Goal: Contribute content: Contribute content

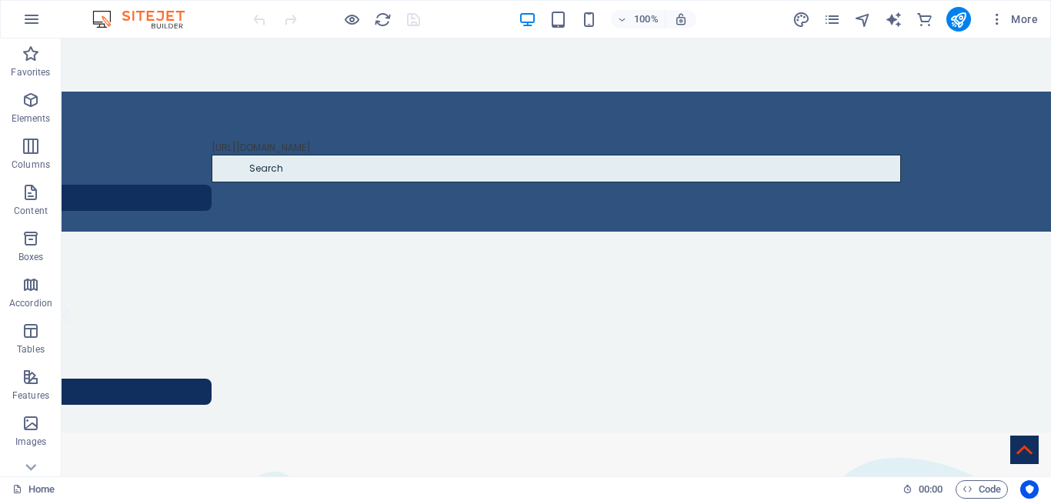
scroll to position [1079, 0]
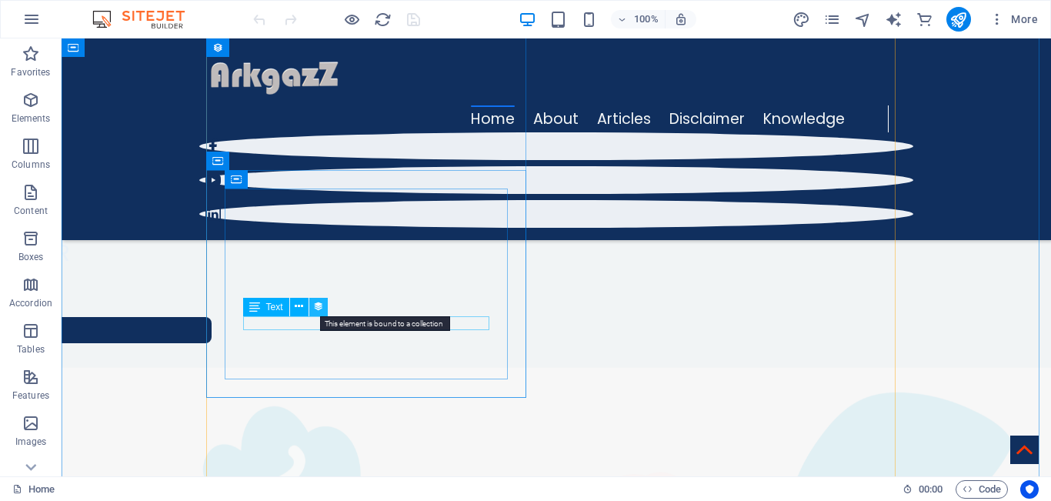
click at [314, 308] on icon at bounding box center [318, 307] width 11 height 16
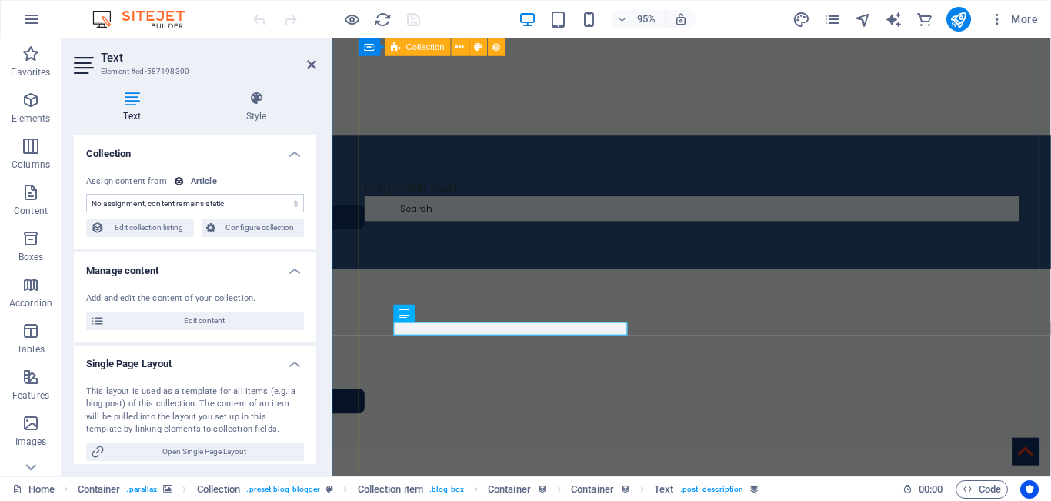
select select "description"
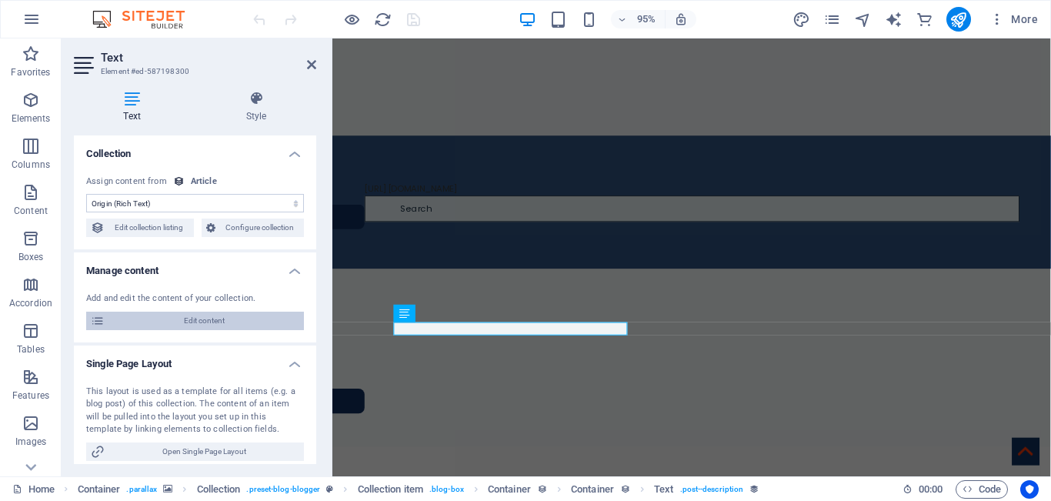
click at [197, 319] on span "Edit content" at bounding box center [204, 321] width 190 height 18
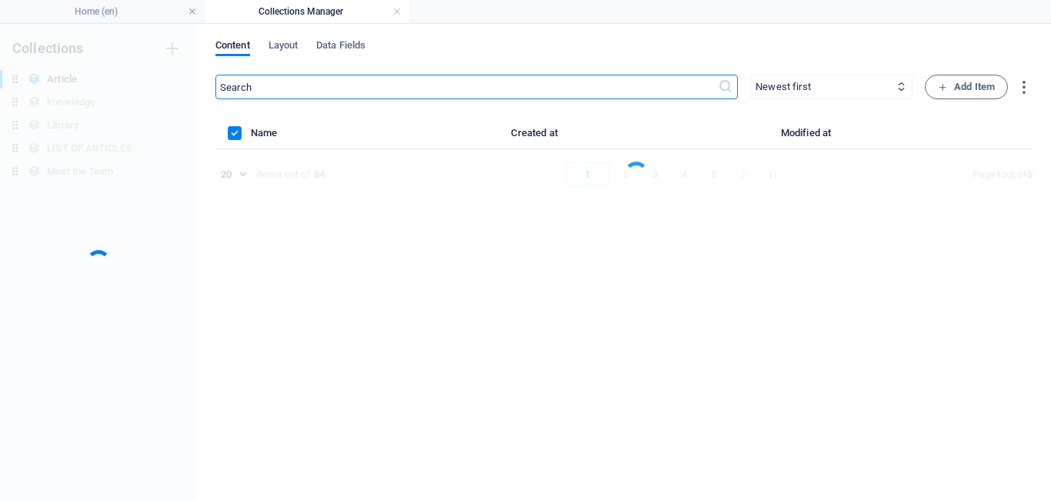
scroll to position [0, 0]
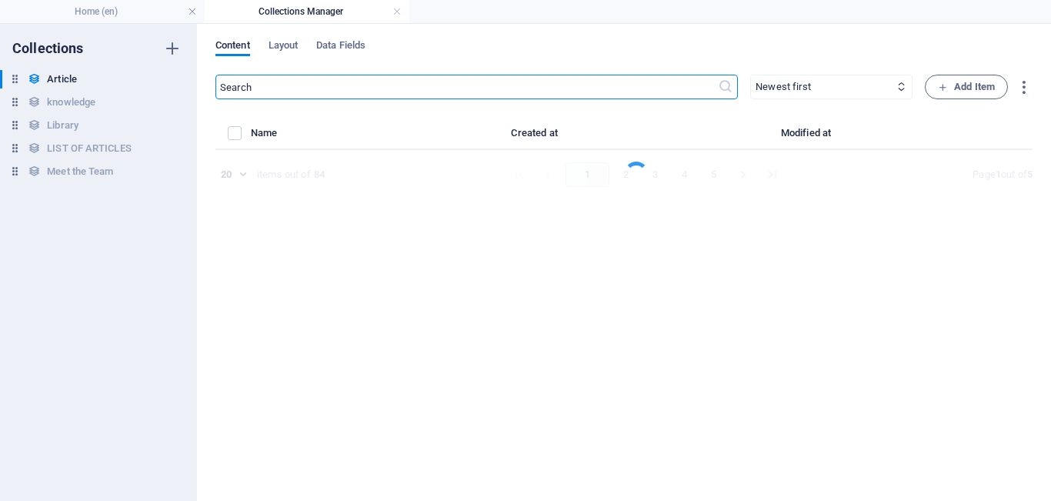
select select "Do you know"
select select "[PERSON_NAME]"
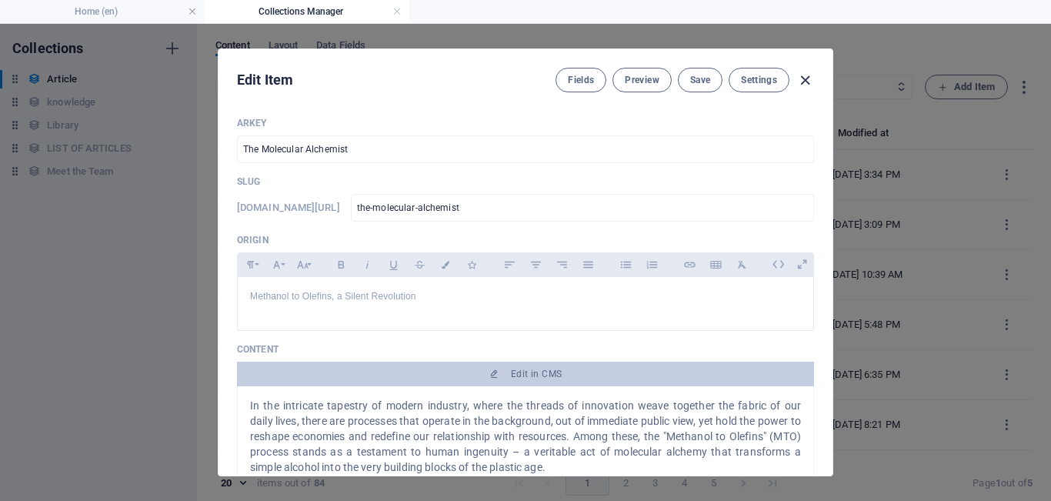
click at [803, 83] on icon "button" at bounding box center [805, 81] width 18 height 18
type input "[DATE]"
type input "the-molecular-alchemist"
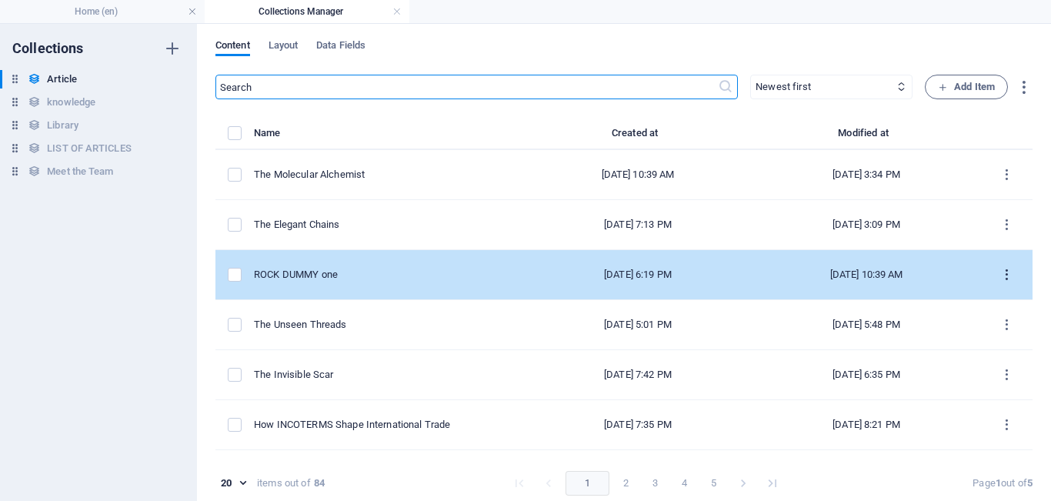
click at [1000, 272] on icon "items list" at bounding box center [1007, 275] width 15 height 15
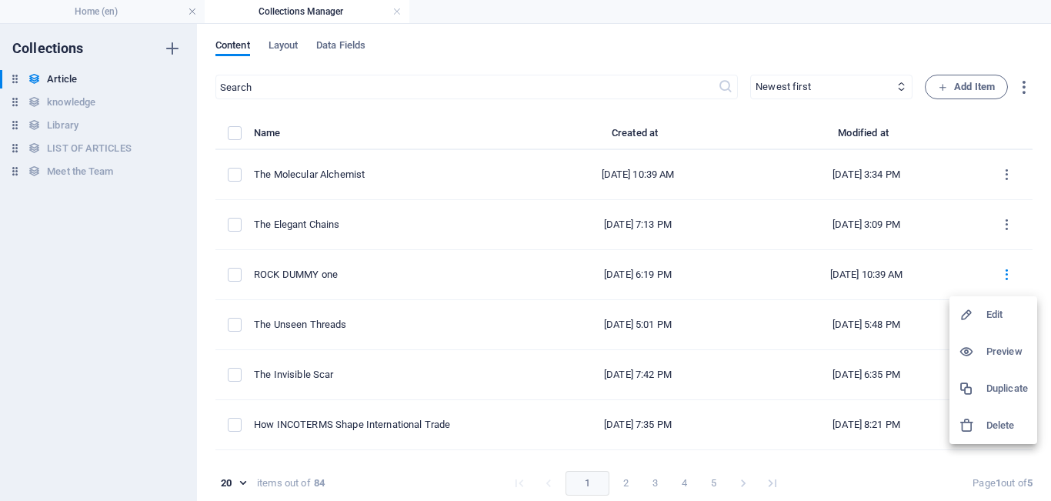
click at [991, 389] on h6 "Duplicate" at bounding box center [1008, 388] width 42 height 18
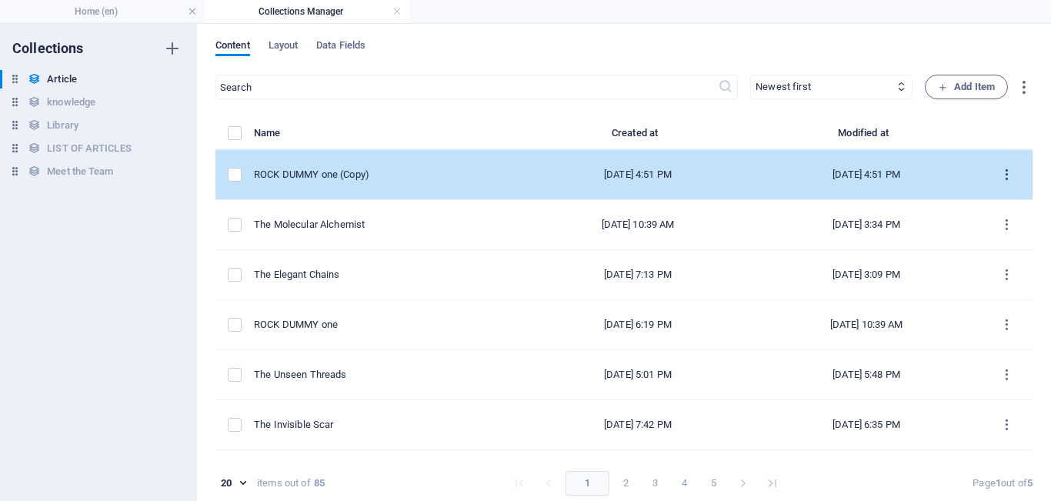
click at [1000, 169] on icon "items list" at bounding box center [1007, 175] width 15 height 15
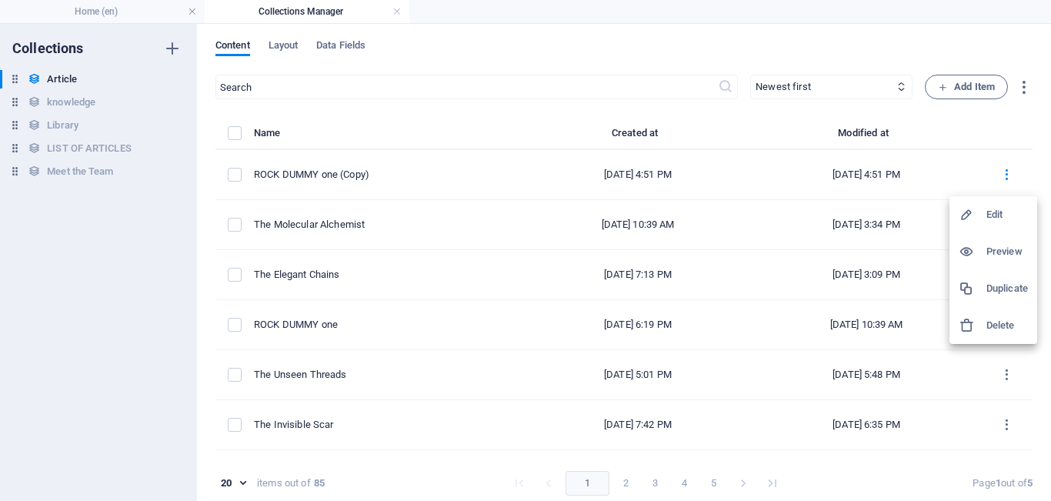
click at [997, 209] on h6 "Edit" at bounding box center [1008, 214] width 42 height 18
select select "Draft"
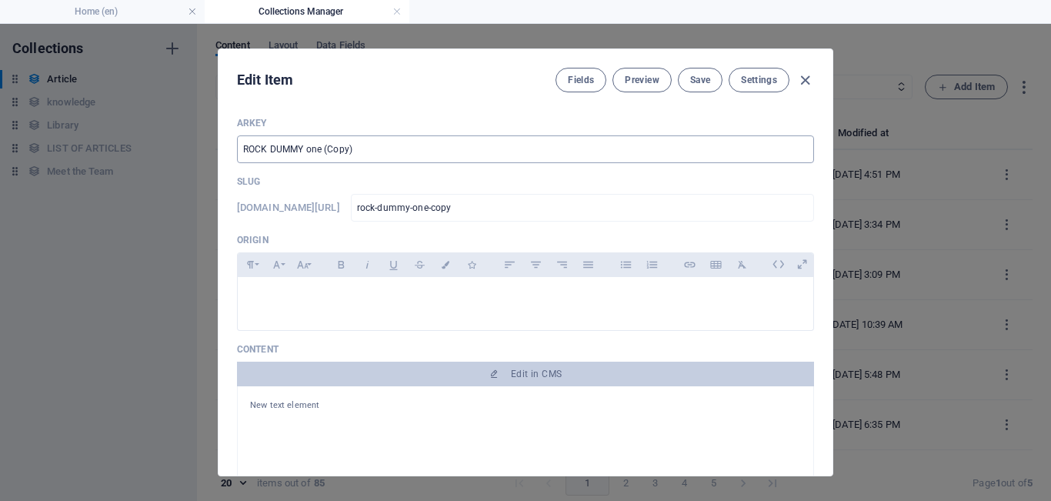
click at [723, 147] on input "ROCK DUMMY one (Copy)" at bounding box center [525, 149] width 577 height 28
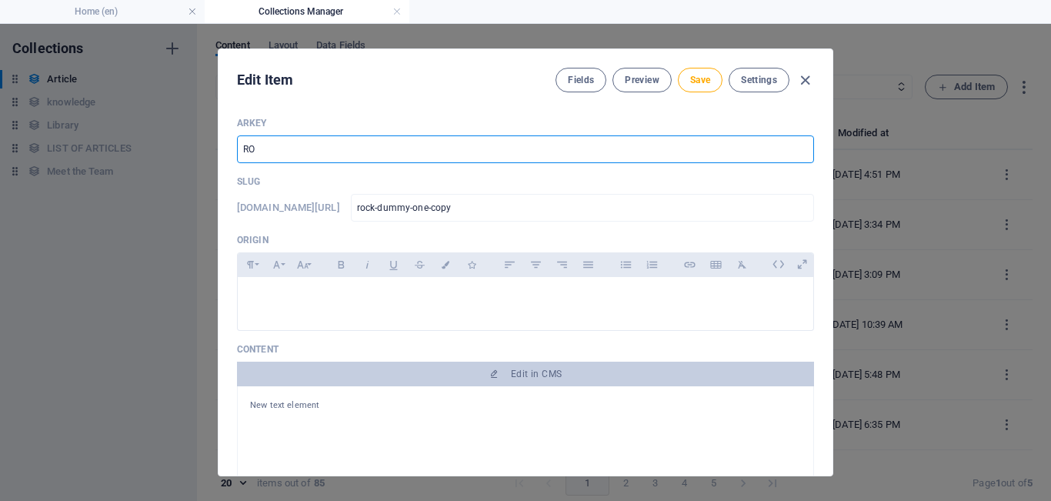
type input "R"
type input "The"
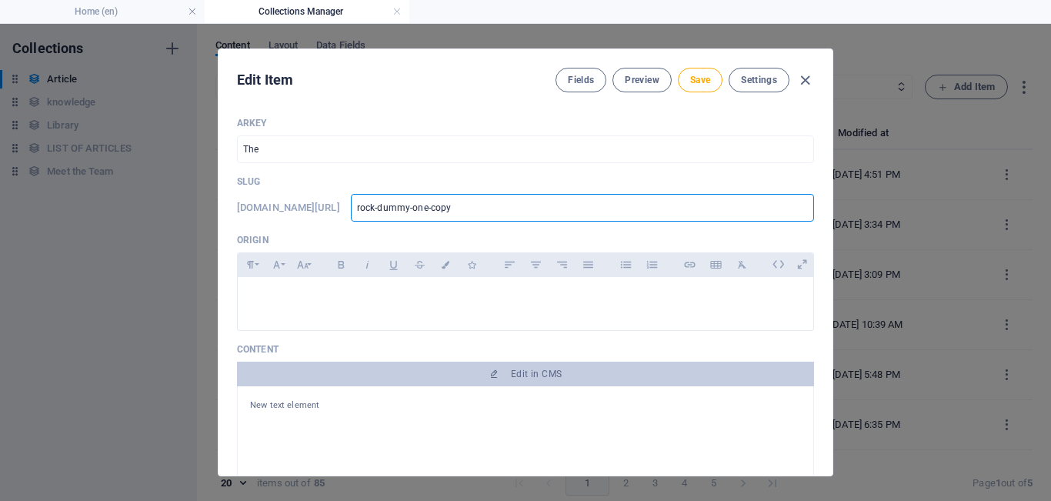
click at [523, 202] on input "rock-dummy-one-copy" at bounding box center [582, 208] width 463 height 28
type input "rock-dummy-one-cop"
type input "rock-dummy-one-c"
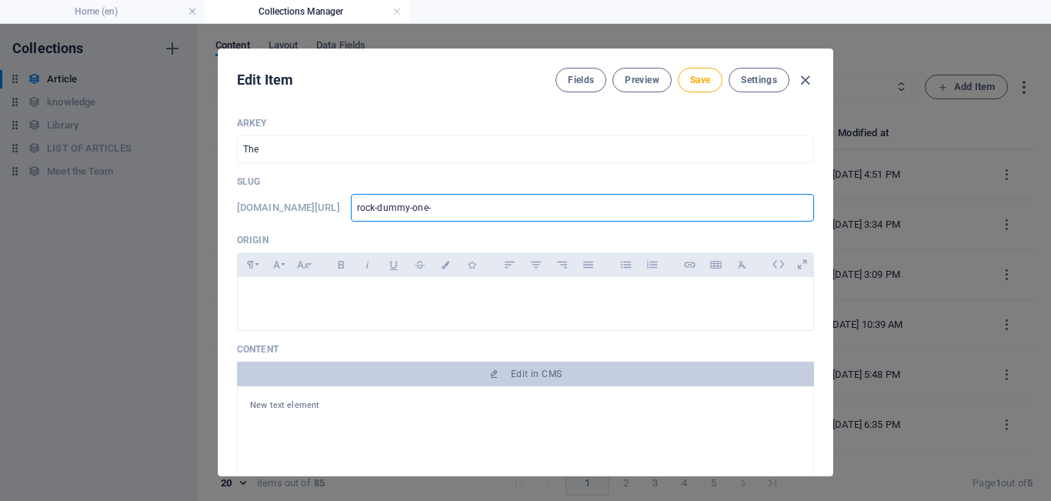
type input "rock-dummy-one"
type input "rock-dummy-"
type input "rock-[PERSON_NAME]"
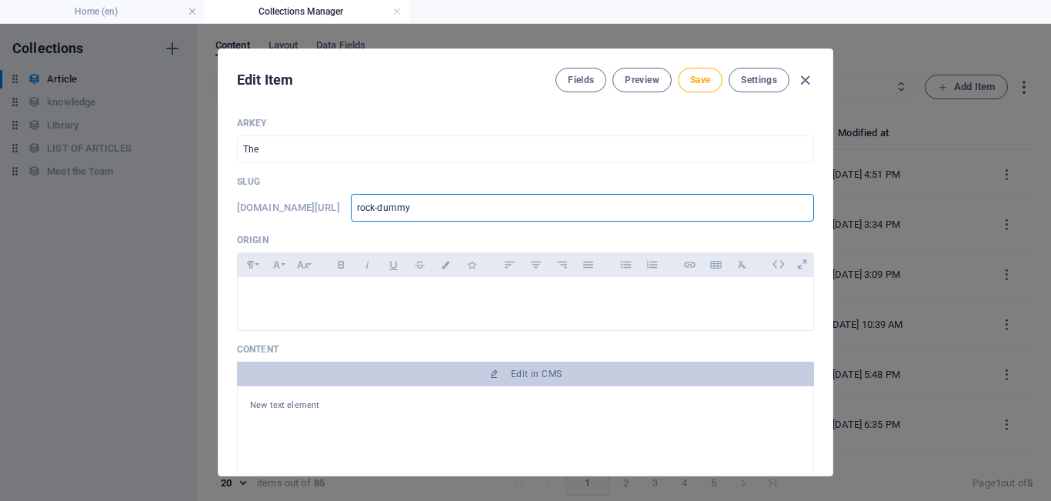
type input "rock-[PERSON_NAME]"
type input "rock-"
type input "roc"
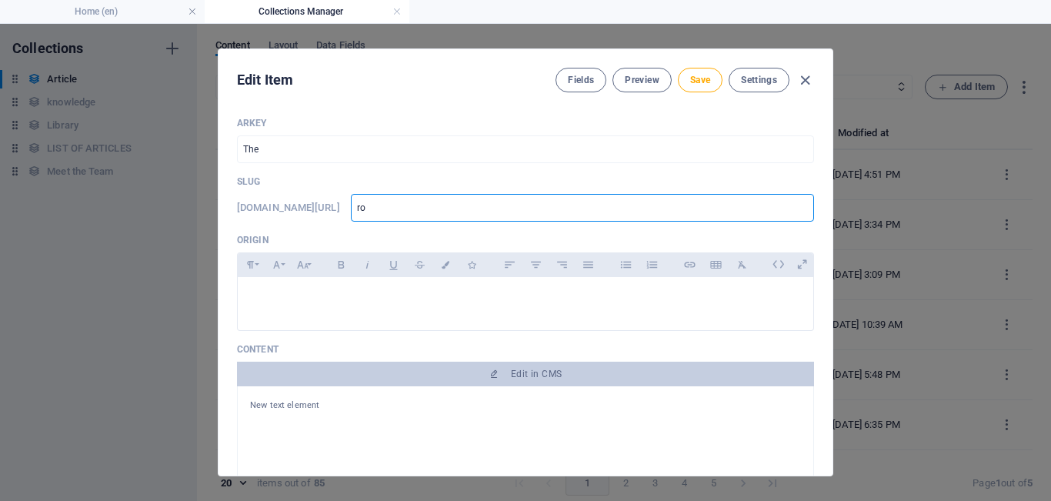
type input "r"
click at [342, 142] on input "The" at bounding box center [525, 149] width 577 height 28
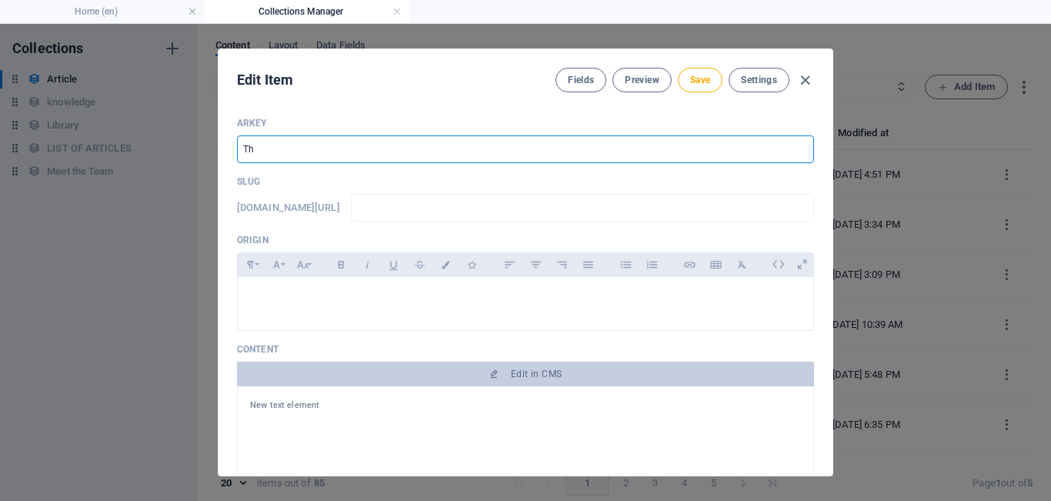
type input "T"
type input "t"
type input "Th"
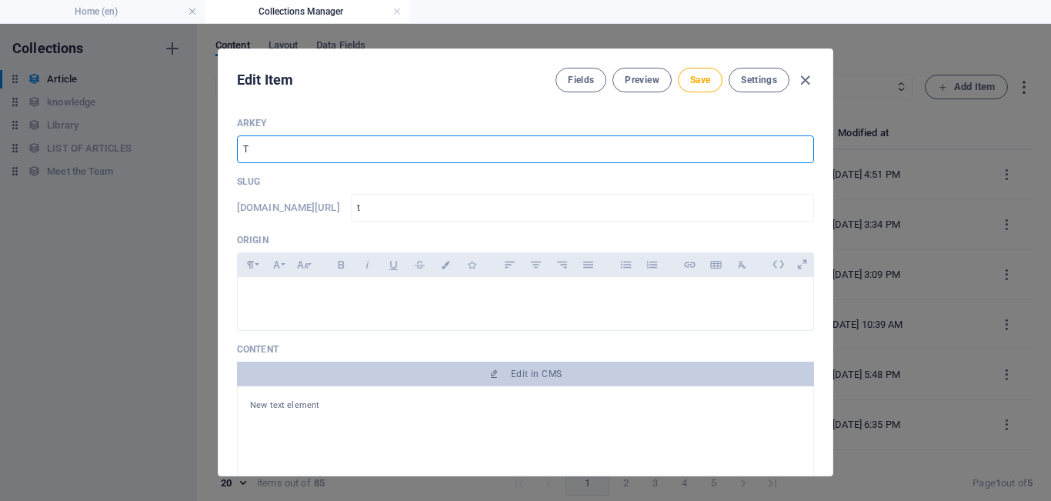
type input "th"
type input "The"
type input "the"
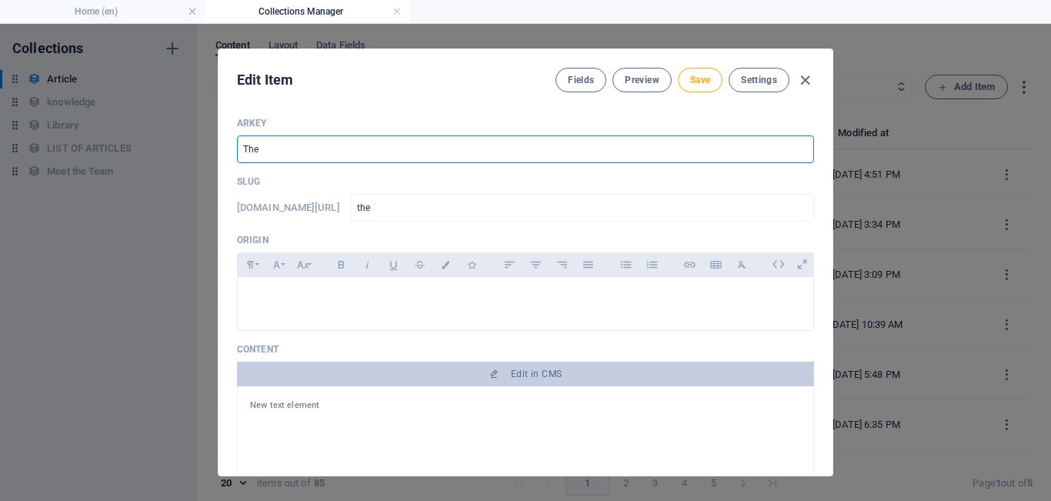
type input "The s"
type input "the-s"
type input "The si"
type input "the-si"
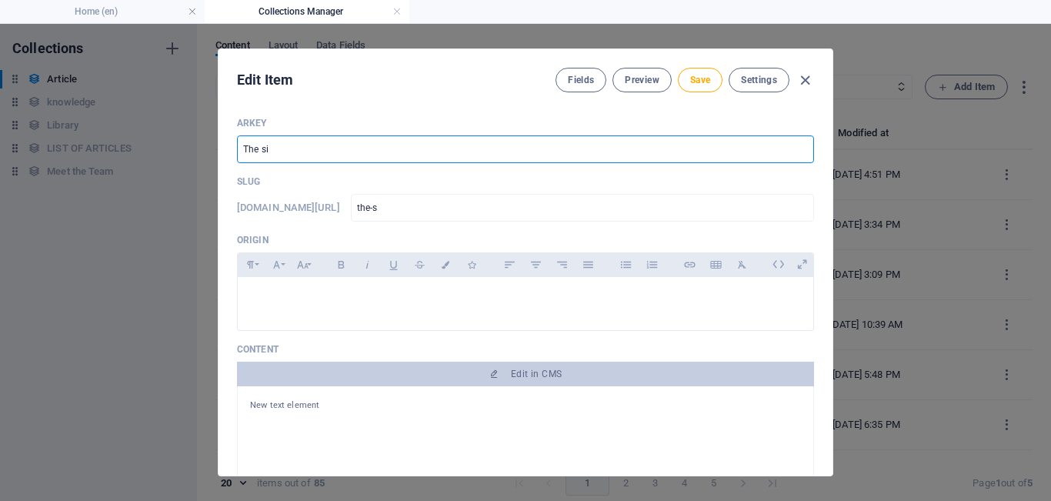
type input "the-si"
type input "The six"
type input "the-six"
type input "The sixt"
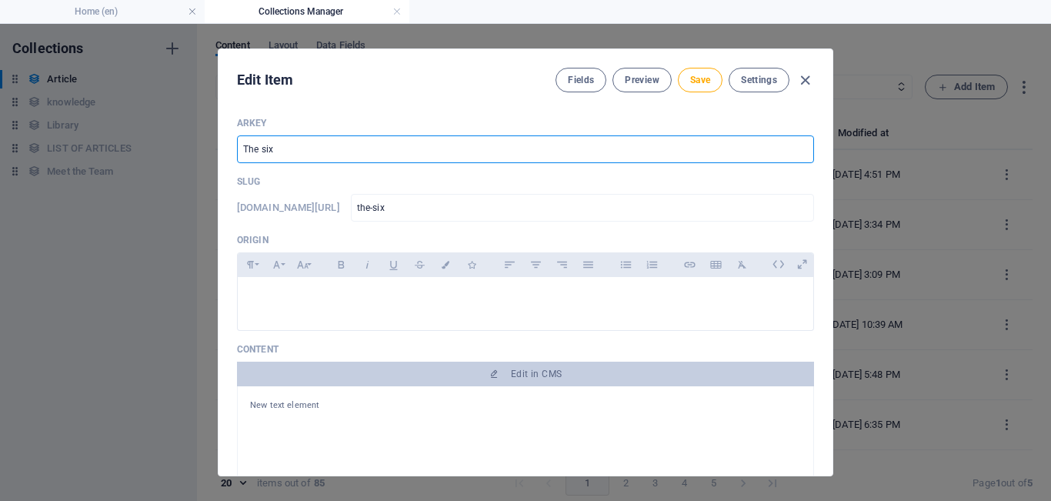
type input "the-sixt"
type input "The sixth"
type input "the-sixth"
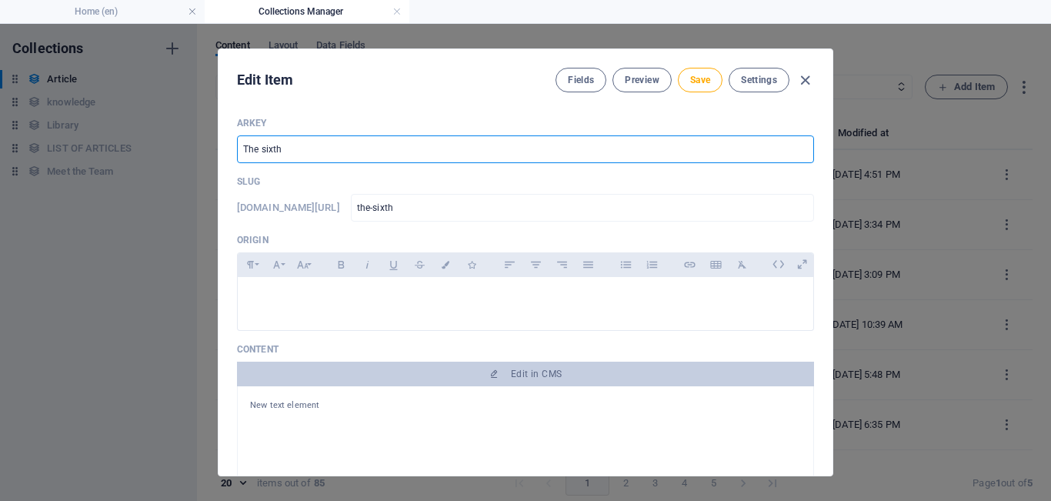
type input "The sixth s"
type input "the-sixth-s"
type input "The sixth si"
type input "the-sixth-si"
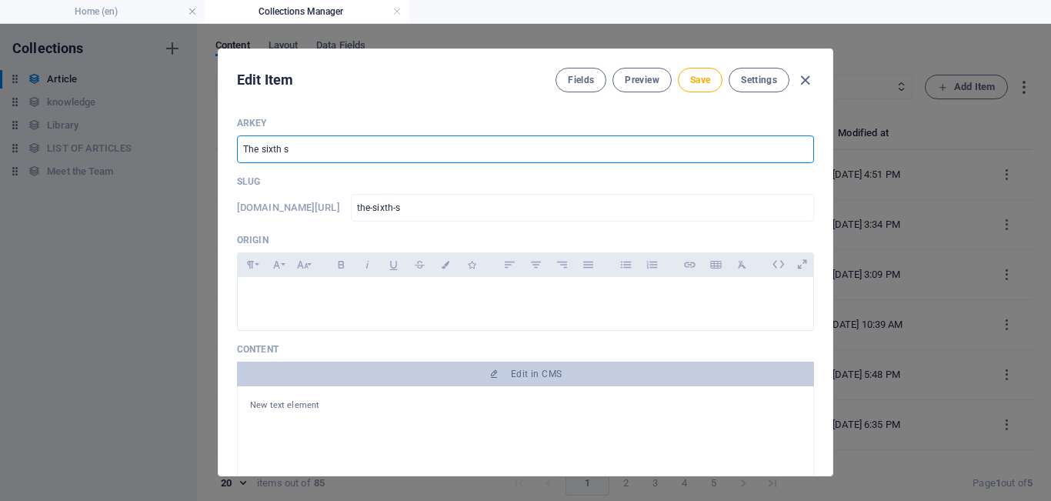
type input "the-sixth-si"
type input "The sixth sid"
type input "the-sixth-sid"
type input "The sixth side"
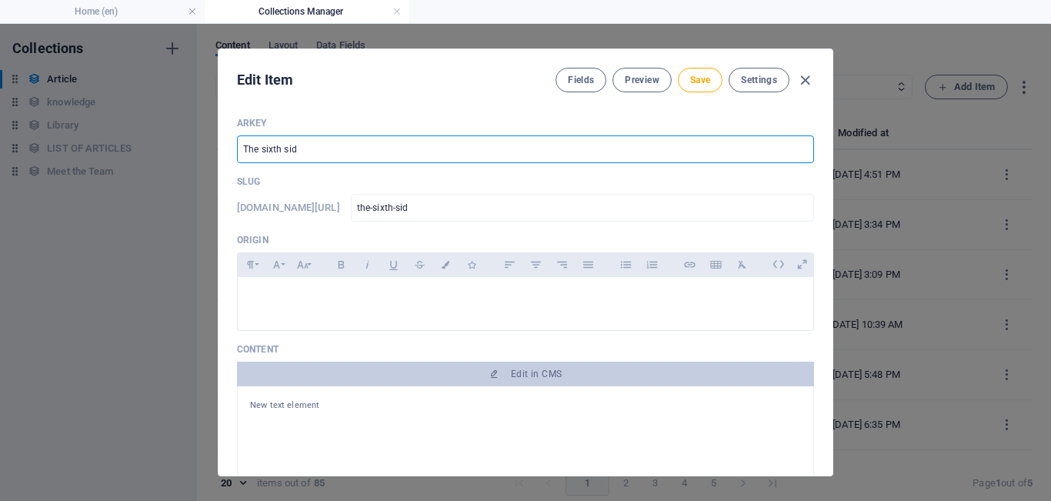
type input "the-sixth-side"
type input "The sixth sided"
type input "the-sixth-sided"
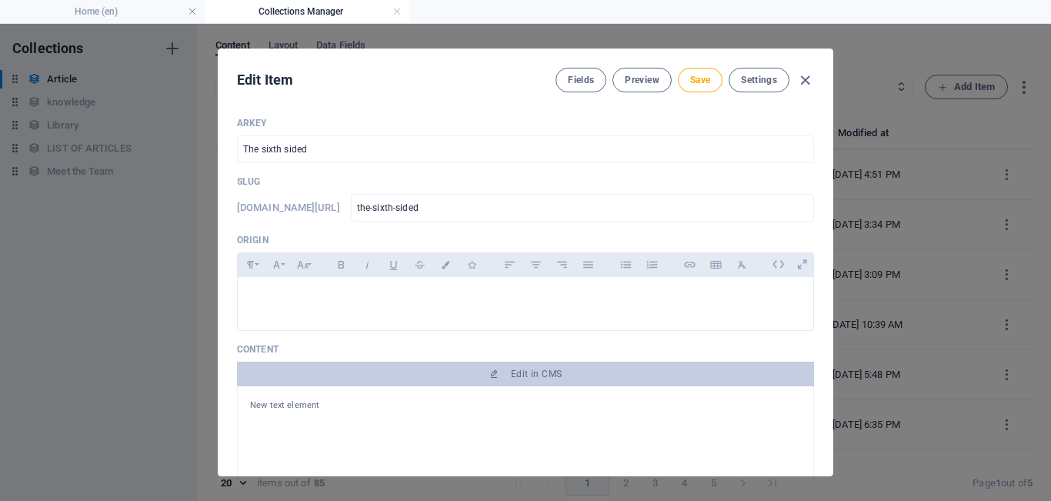
click at [280, 142] on input "The sixth sided" at bounding box center [525, 149] width 577 height 28
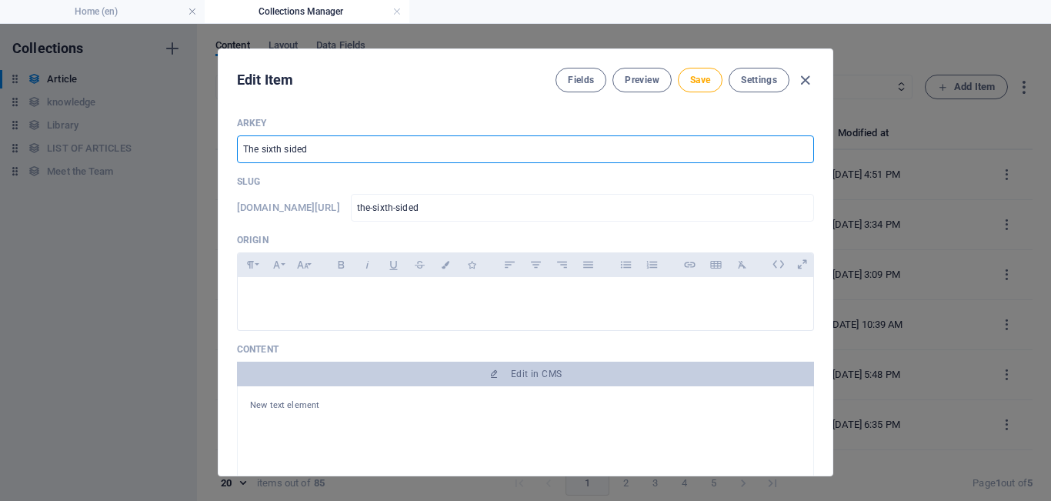
type input "The sixt sided"
type input "the-sixt-sided"
type input "The six sided"
type input "the-six-sided"
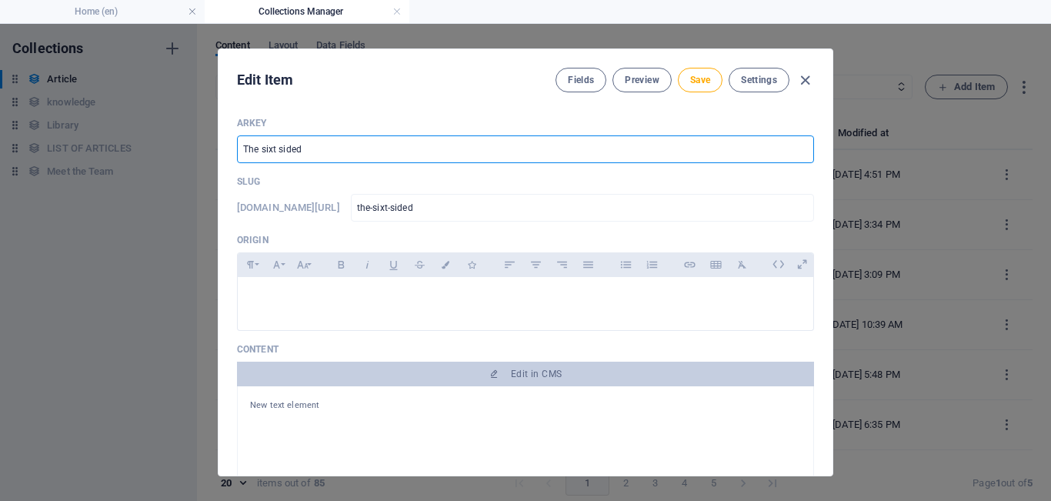
type input "the-six-sided"
type input "The sixsided"
type input "the-sixsided"
type input "The six=sided"
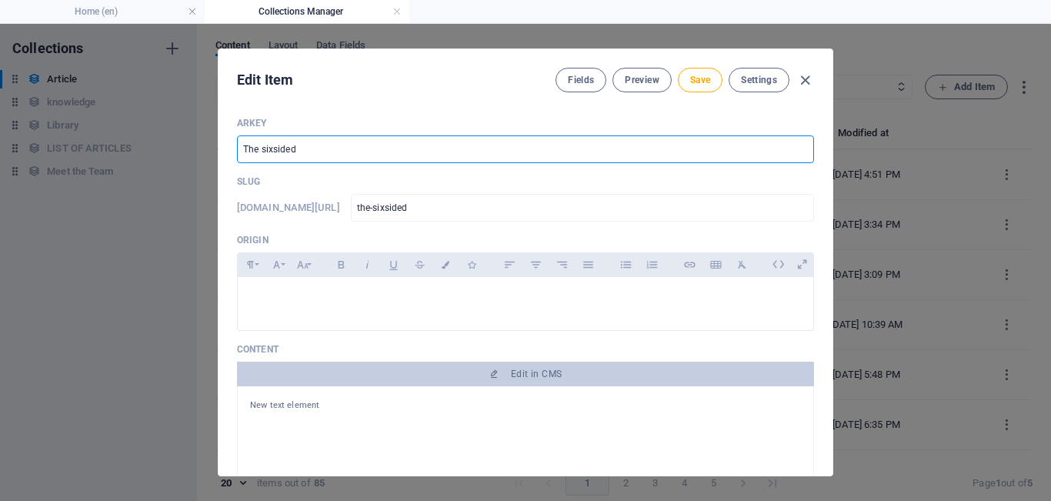
type input "the-six-sided"
type input "The sixsided"
type input "the-sixsided"
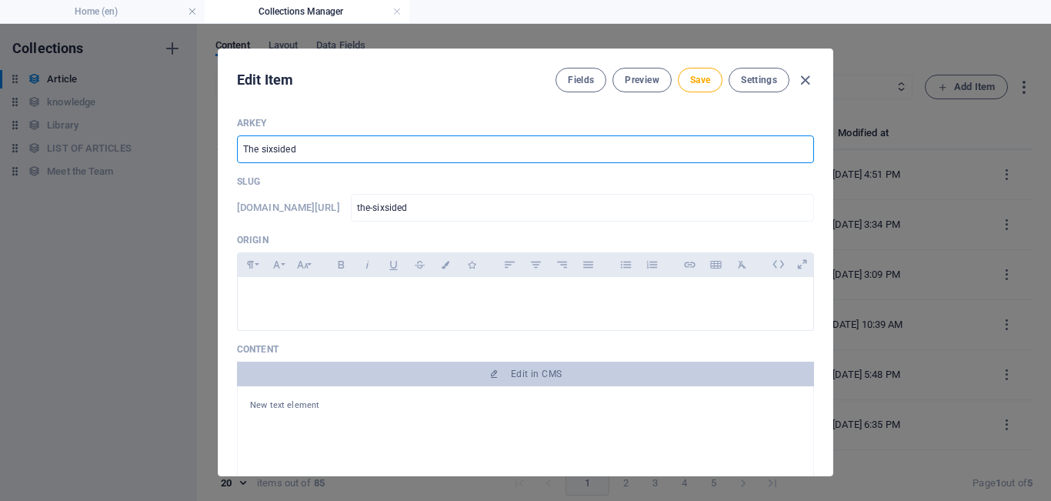
type input "The six sided"
type input "the-six-sided"
click at [319, 143] on input "The six sided" at bounding box center [525, 149] width 577 height 28
type input "The six side"
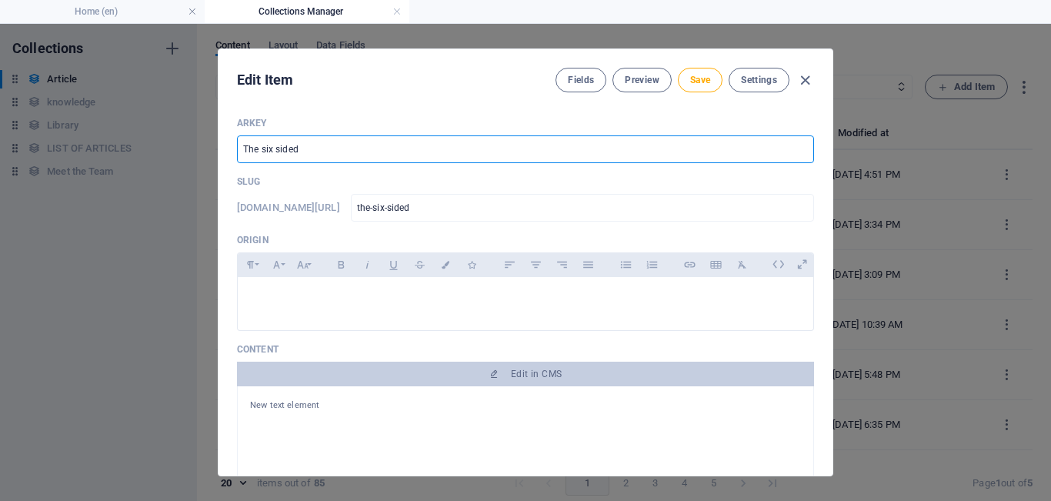
type input "the-six-side"
type input "The six sid"
type input "the-six-sid"
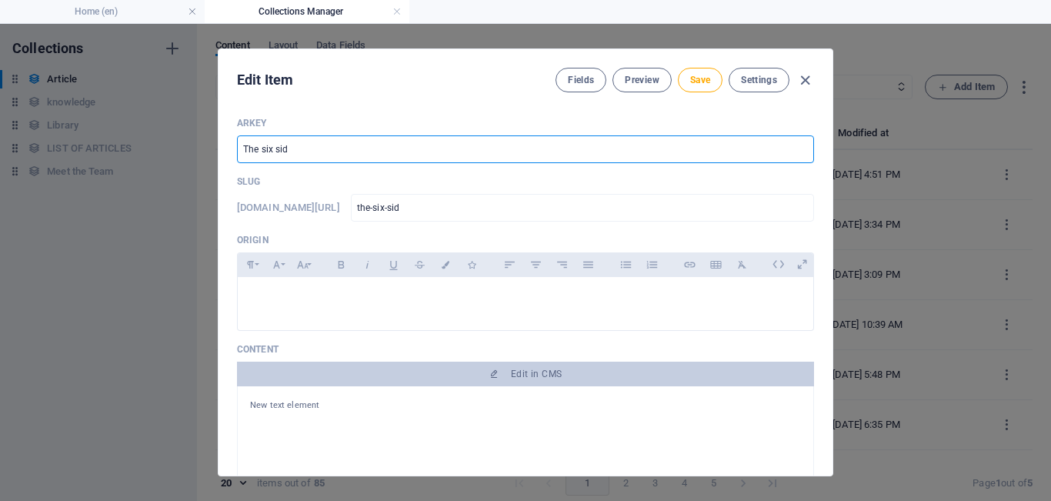
type input "The six si"
type input "the-six-si"
type input "The six s"
type input "the-six-s"
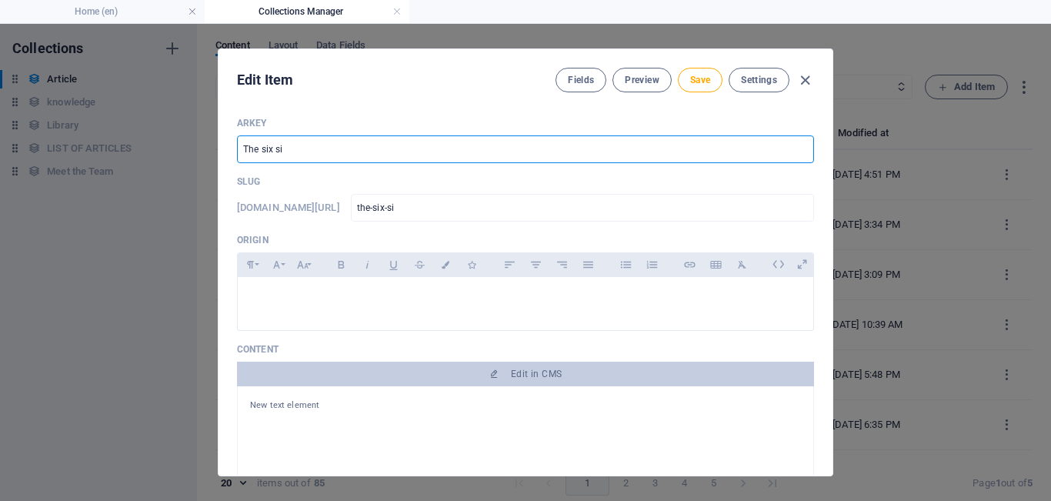
type input "the-six-s"
type input "The six"
type input "the-six"
type input "The si"
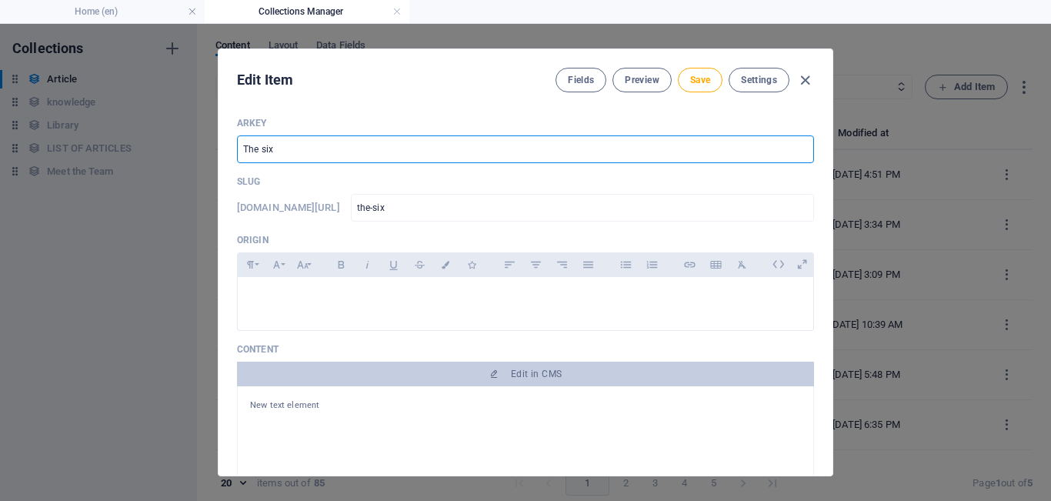
type input "the-si"
type input "The s"
type input "the-s"
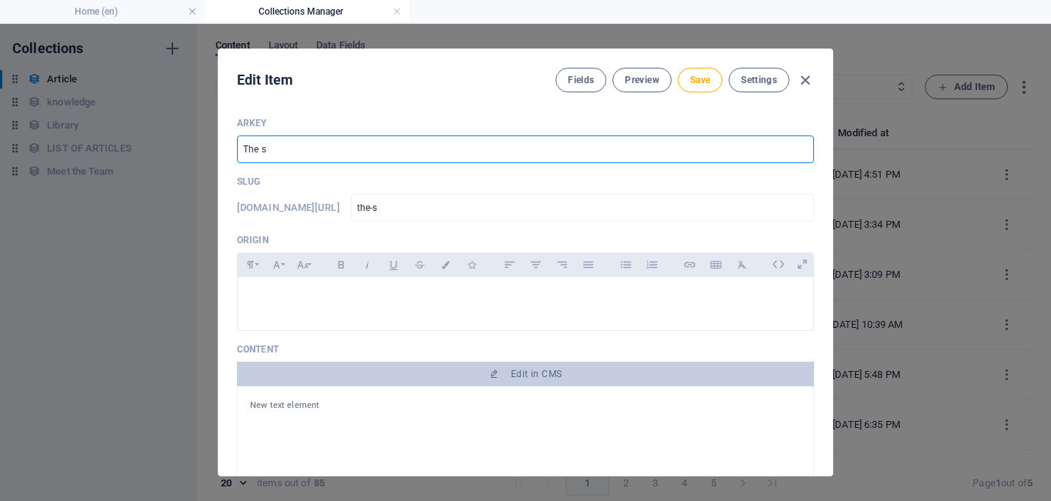
type input "The"
type input "the"
type input "The S"
type input "the-s"
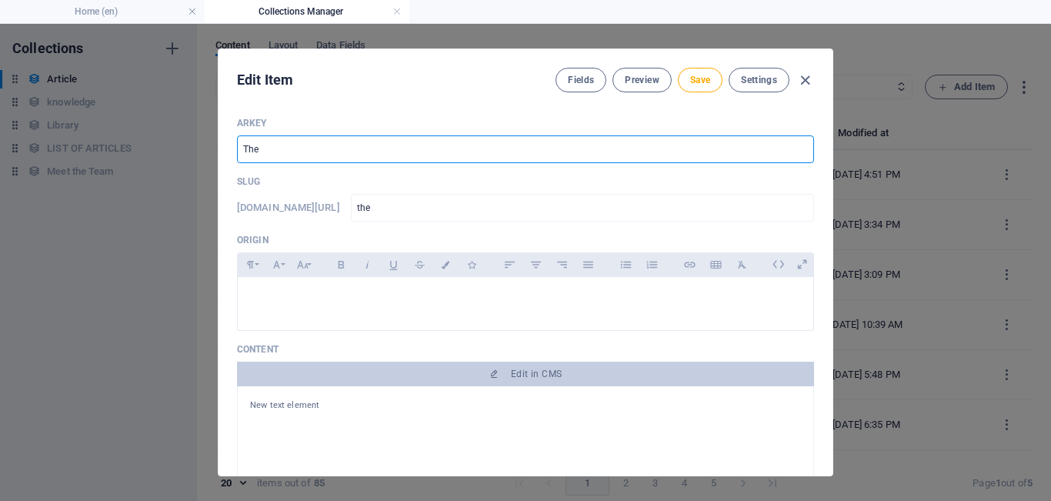
type input "the-s"
type input "The Si"
type input "the-si"
type input "The Six"
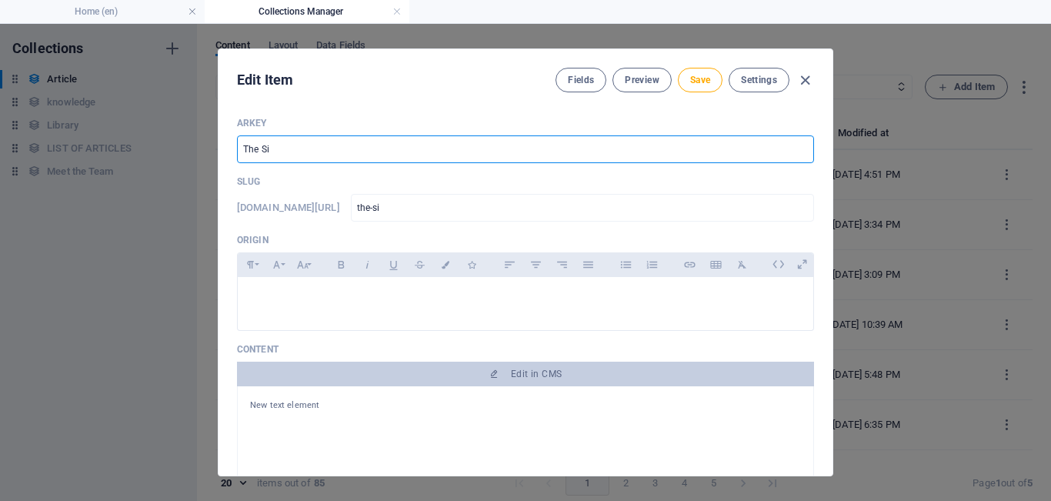
type input "the-six"
type input "The SixS"
type input "the-sixs"
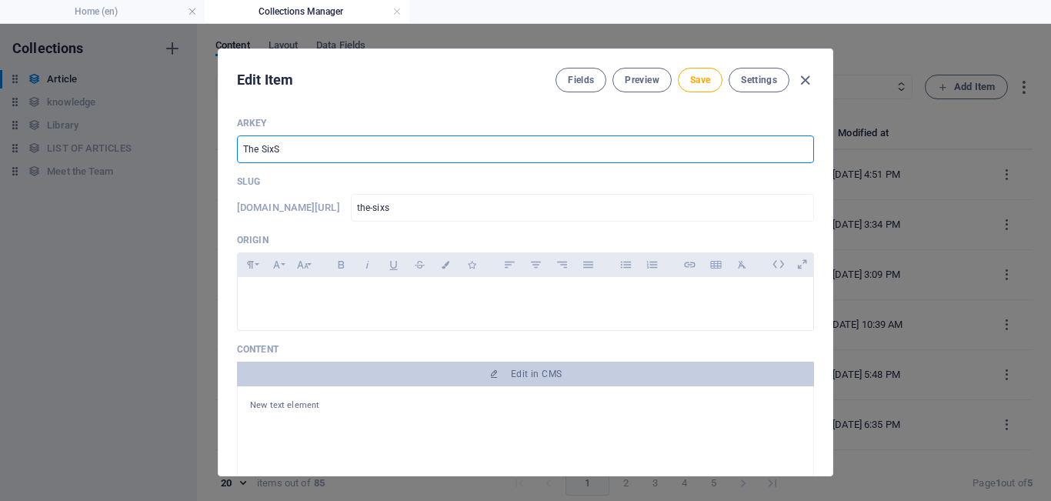
type input "The SixSi"
type input "the-sixsi"
type input "The SixSid"
type input "the-sixsid"
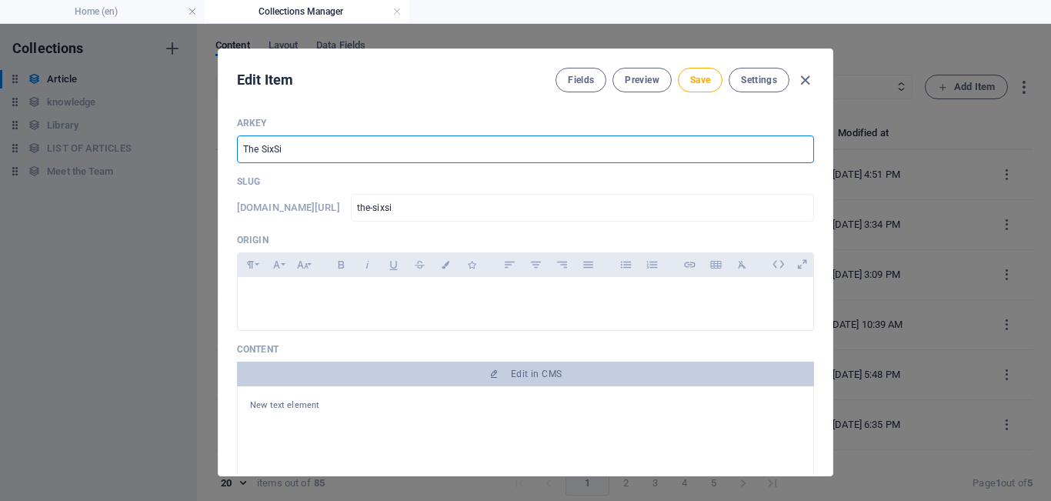
type input "the-sixsid"
type input "The SixSide"
type input "the-sixside"
type input "The SixSided"
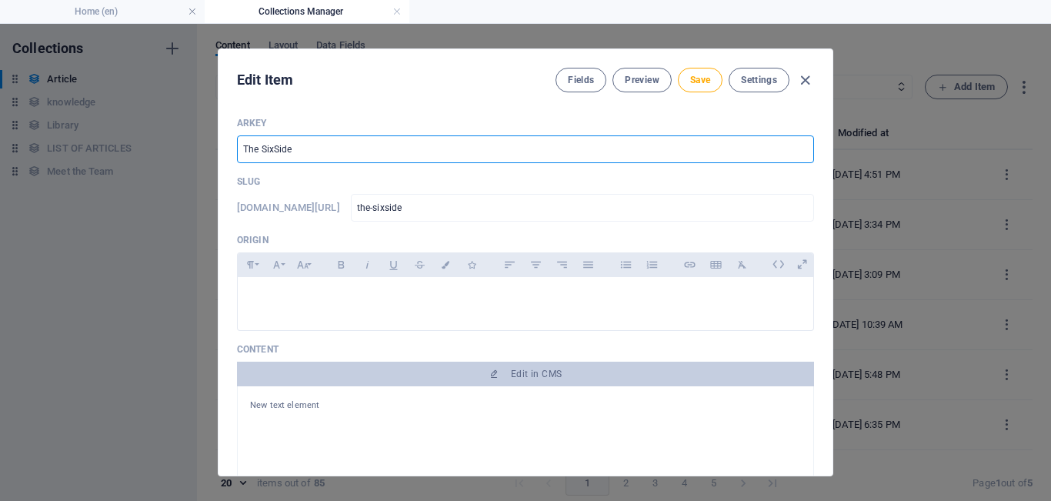
type input "the-sixsided"
type input "The SixSided S"
type input "the-sixsided-s"
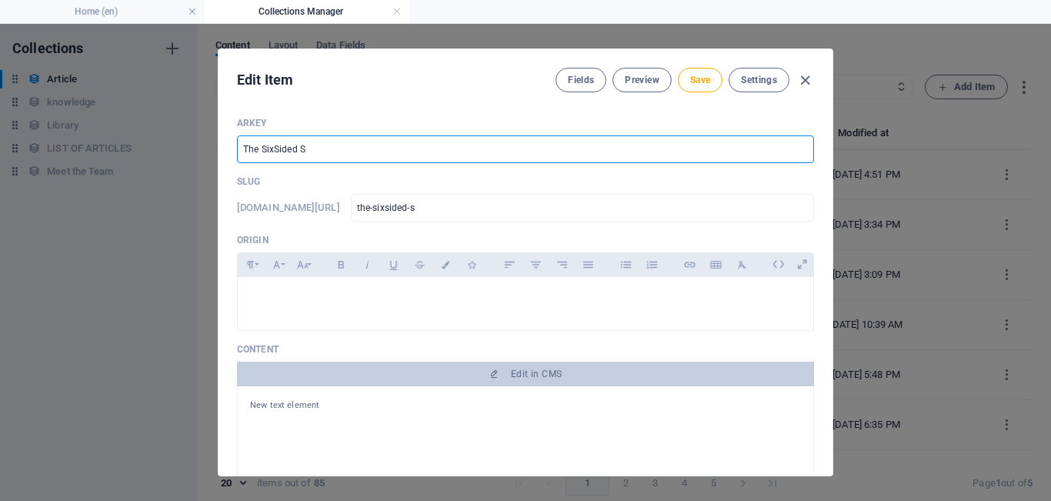
type input "The SixSided Se"
type input "the-sixsided-se"
type input "The SixSided Sec"
type input "the-sixsided-sec"
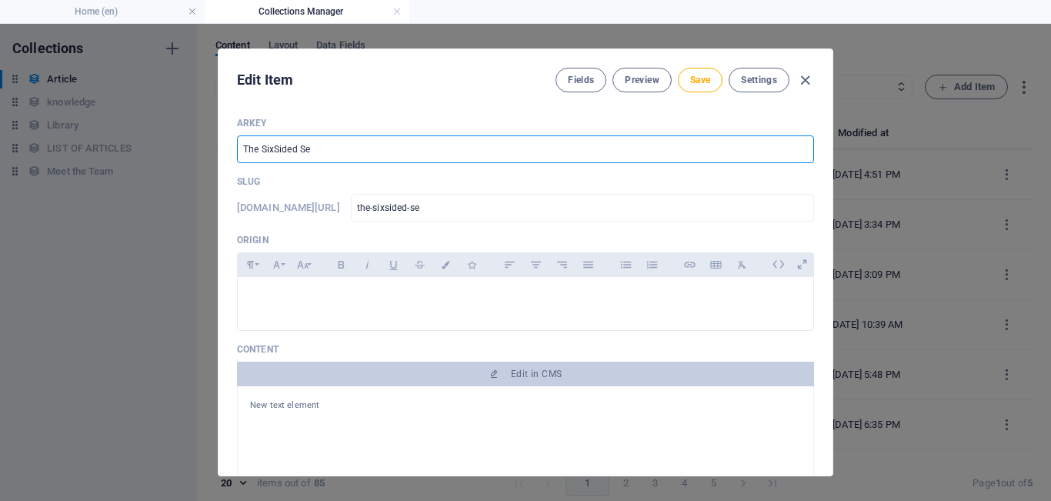
type input "the-sixsided-sec"
type input "The SixSided Sect"
type input "the-sixsided-sect"
type input "The SixSided Sec"
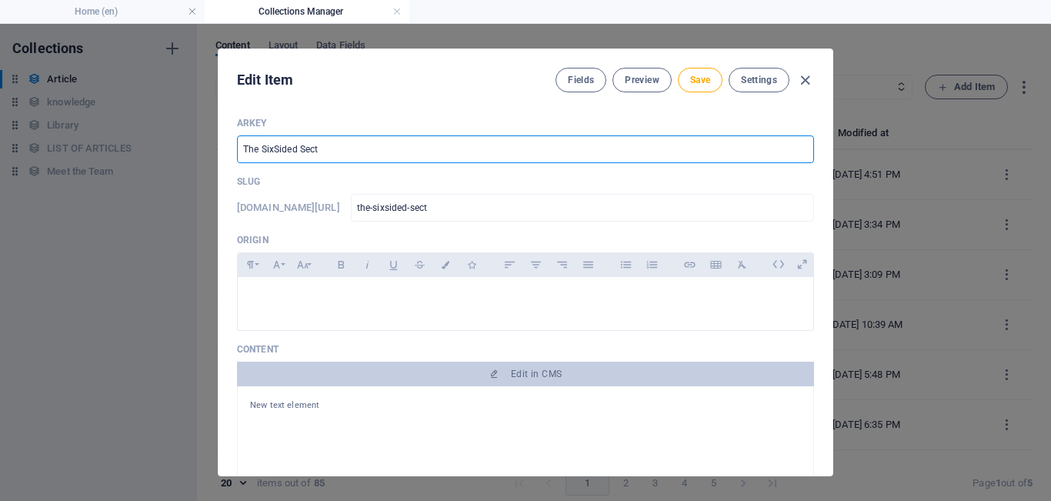
type input "the-sixsided-sec"
type input "The SixSided Secr"
type input "the-sixsided-secr"
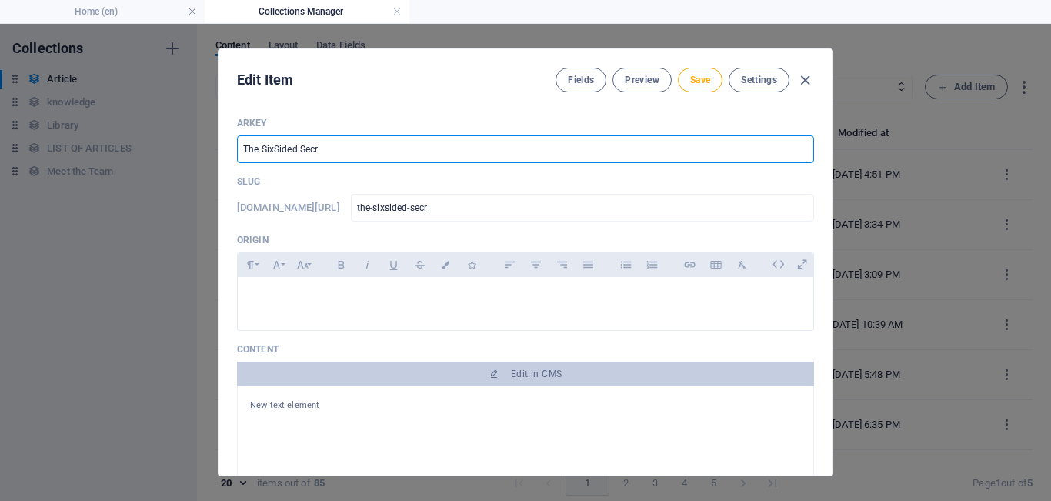
type input "The SixSided Sec"
type input "the-sixsided-sec"
type input "The SixSided Secr"
type input "the-sixsided-secr"
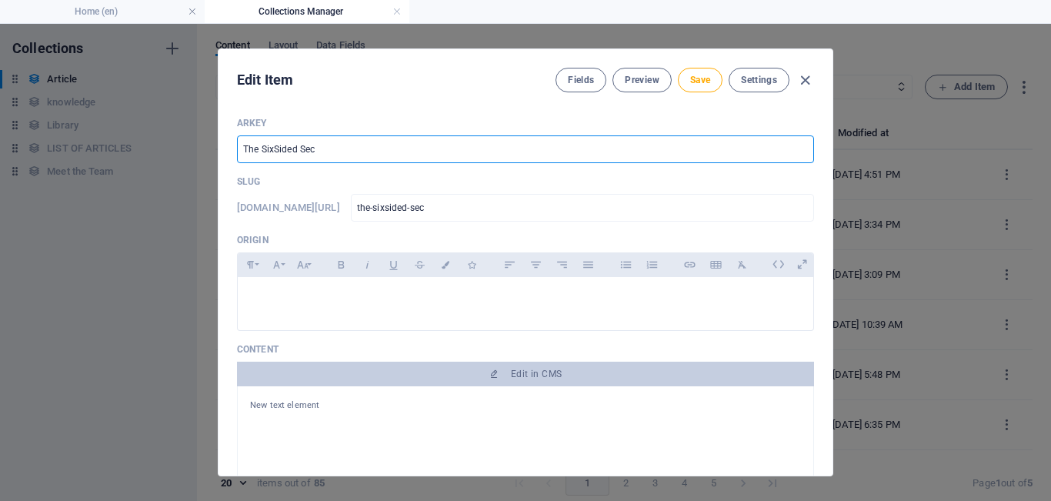
type input "the-sixsided-secr"
type input "The SixSided Secre"
type input "the-sixsided-secre"
type input "The SixSided Secrec"
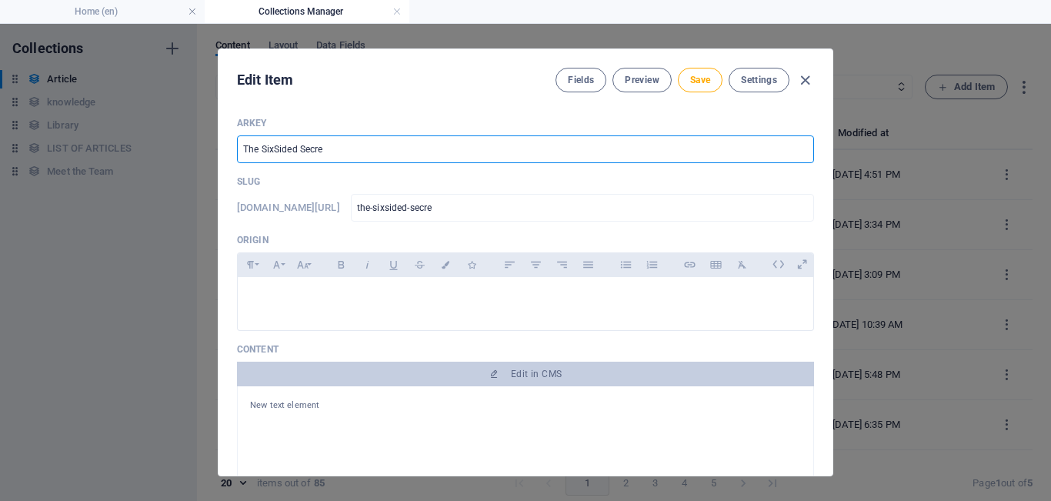
type input "the-sixsided-secrec"
type input "The SixSided Secrect"
type input "the-sixsided-secrect"
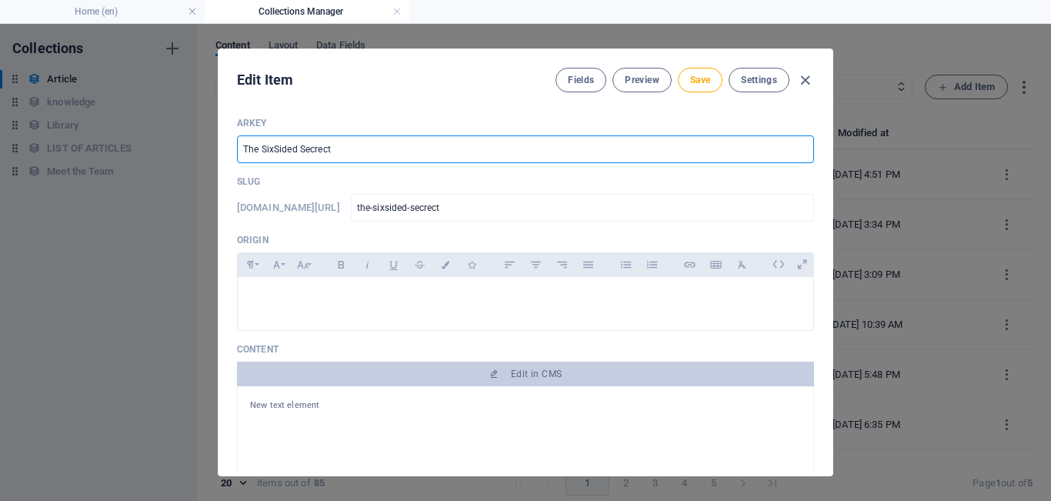
type input "The SixSided Secrec"
type input "the-sixsided-secrec"
type input "The SixSided Secre"
type input "the-sixsided-secre"
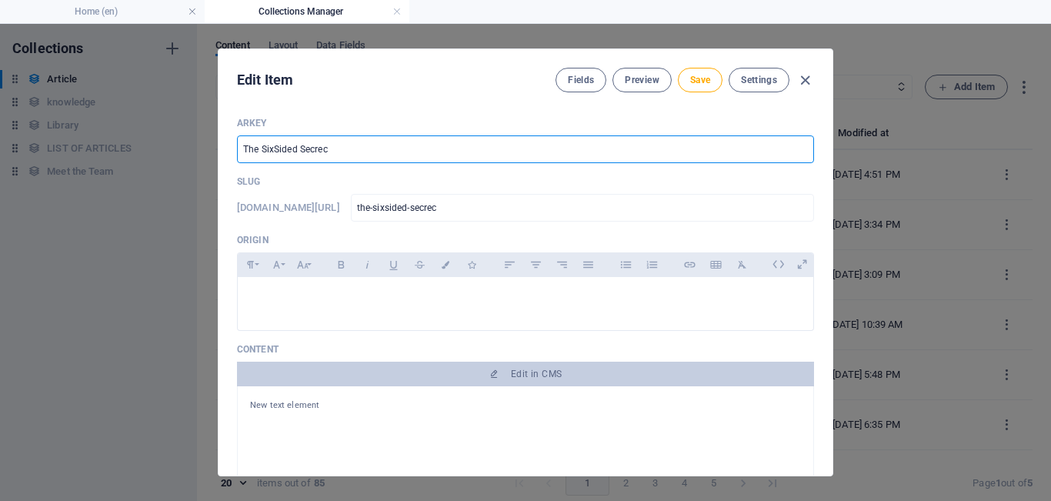
type input "the-sixsided-secre"
type input "The SixSided Secret"
type input "the-sixsided-secret"
click at [272, 149] on input "The SixSided Secret" at bounding box center [525, 149] width 577 height 28
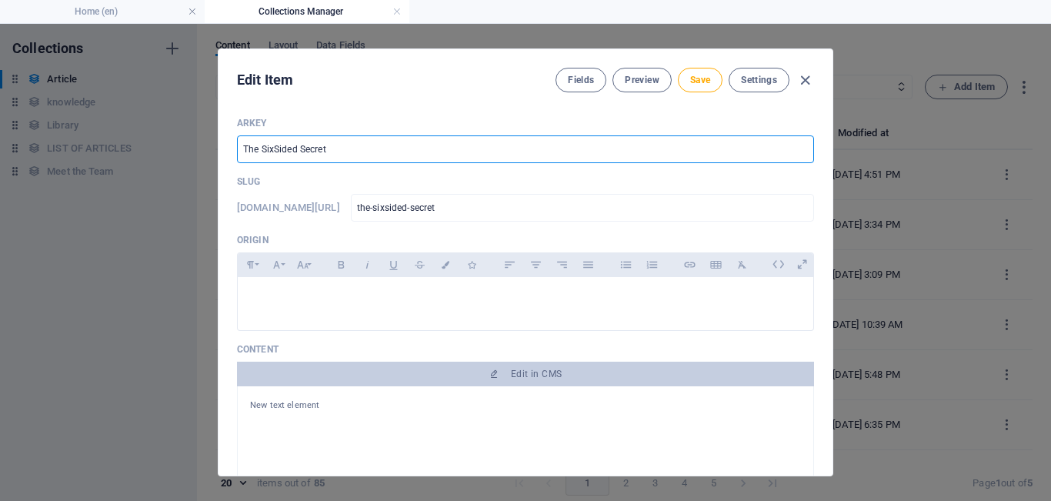
type input "The Six Sided Secret"
type input "the-six-sided-secret"
type input "The Six Sided Secret"
click at [349, 266] on button "Bold" at bounding box center [341, 265] width 25 height 20
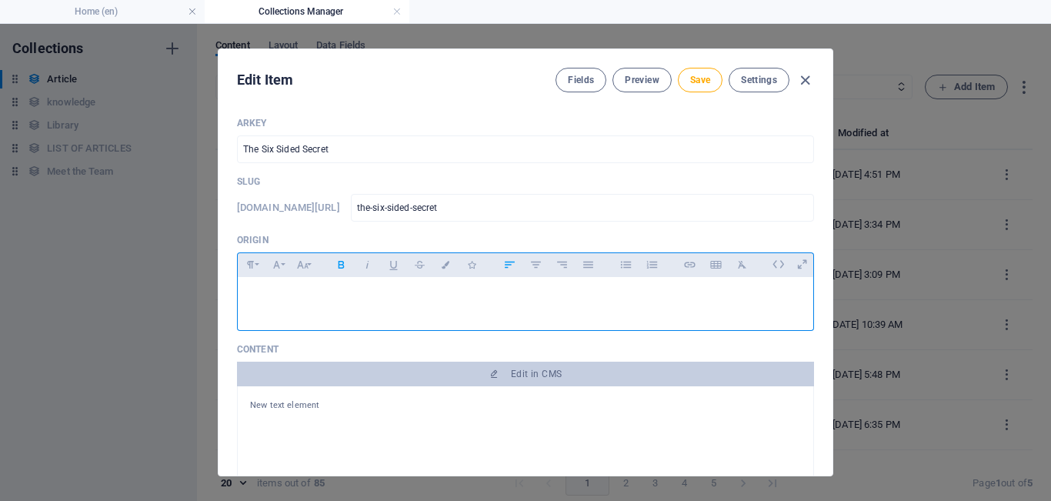
click at [349, 284] on div "​" at bounding box center [526, 300] width 576 height 46
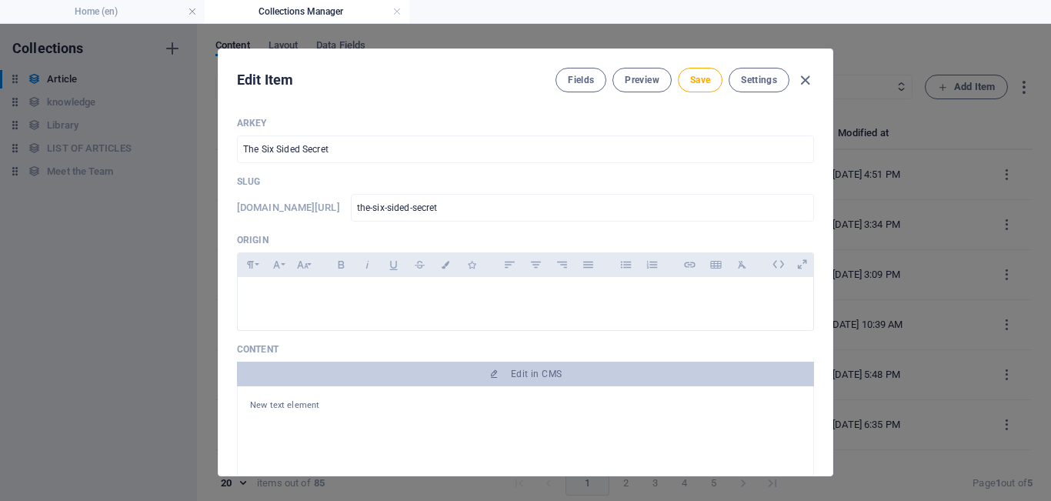
click at [357, 300] on p "​" at bounding box center [525, 296] width 551 height 15
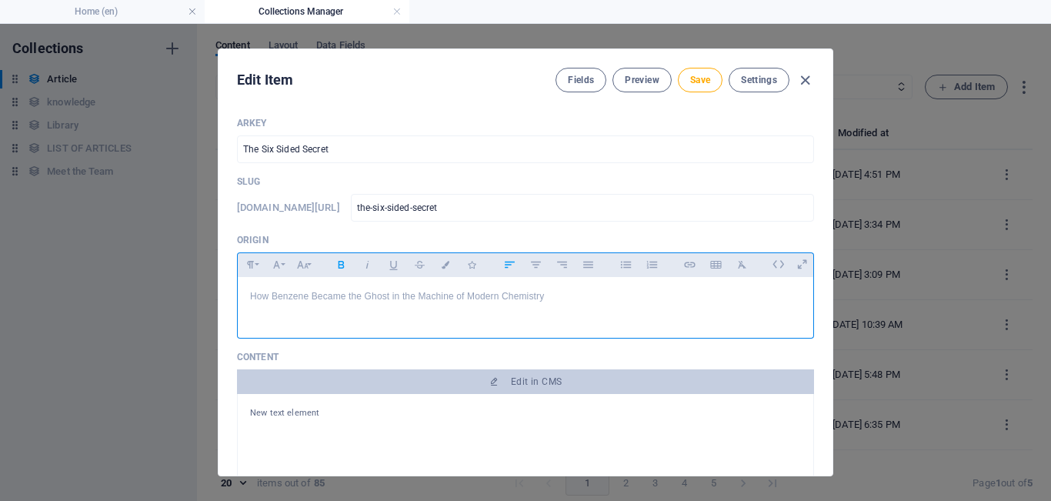
scroll to position [254, 0]
drag, startPoint x: 570, startPoint y: 299, endPoint x: 177, endPoint y: 282, distance: 393.6
click at [177, 282] on div "Edit Item Fields Preview Save Settings ARKEY The Six Sided Secret ​ Slug [DOMAI…" at bounding box center [525, 262] width 1051 height 477
click at [310, 265] on button "Font Size" at bounding box center [302, 265] width 25 height 20
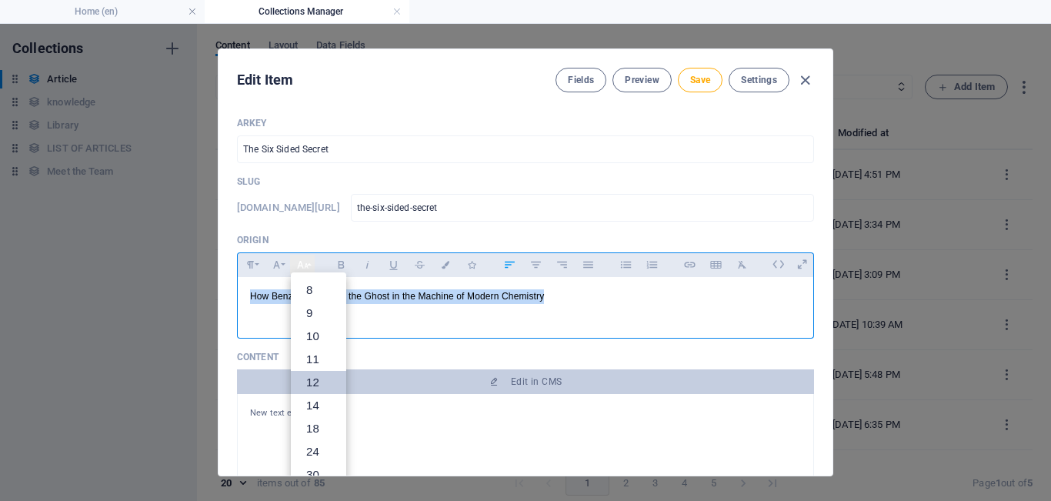
scroll to position [110, 0]
click at [317, 303] on link "14" at bounding box center [318, 295] width 55 height 23
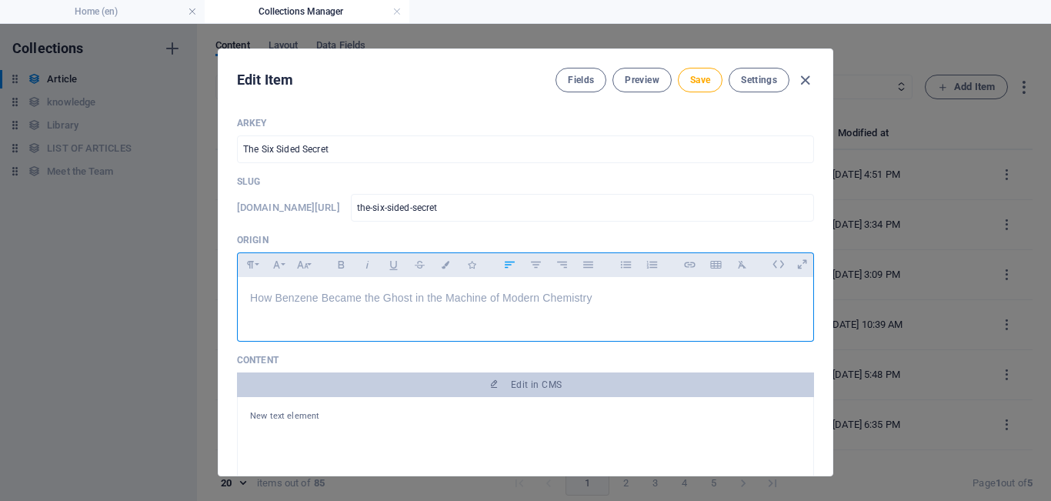
click at [623, 312] on p at bounding box center [525, 313] width 551 height 15
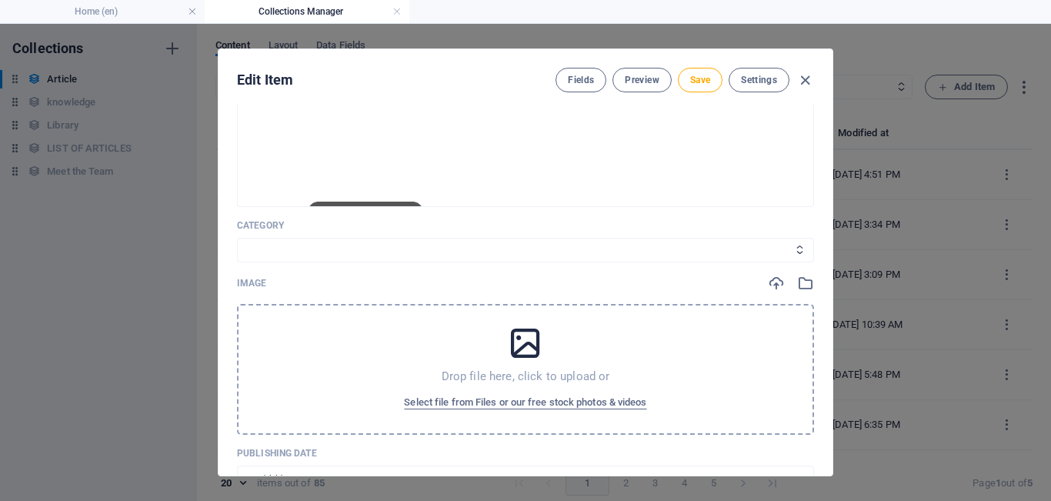
scroll to position [329, 0]
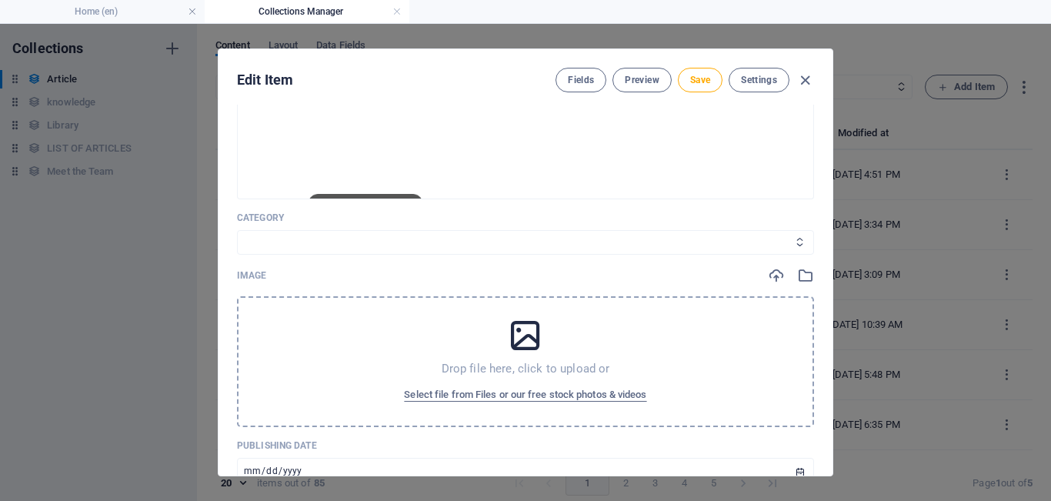
click at [312, 240] on select "Legal Business Environment Do you know Finance Cryptocurrency" at bounding box center [525, 242] width 577 height 25
select select "Do you know"
click at [237, 230] on select "Legal Business Environment Do you know Finance Cryptocurrency" at bounding box center [525, 242] width 577 height 25
click at [803, 276] on icon "button" at bounding box center [805, 275] width 17 height 17
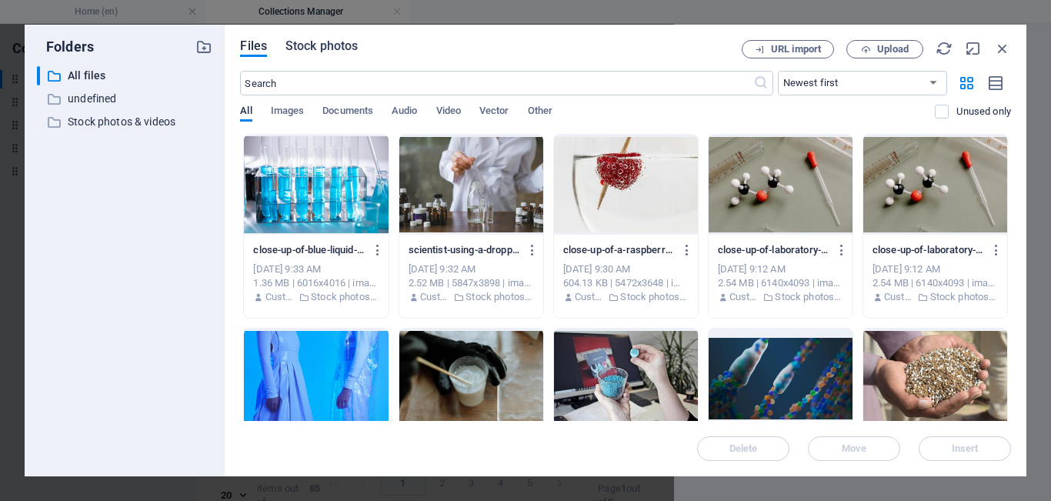
click at [312, 42] on span "Stock photos" at bounding box center [321, 46] width 72 height 18
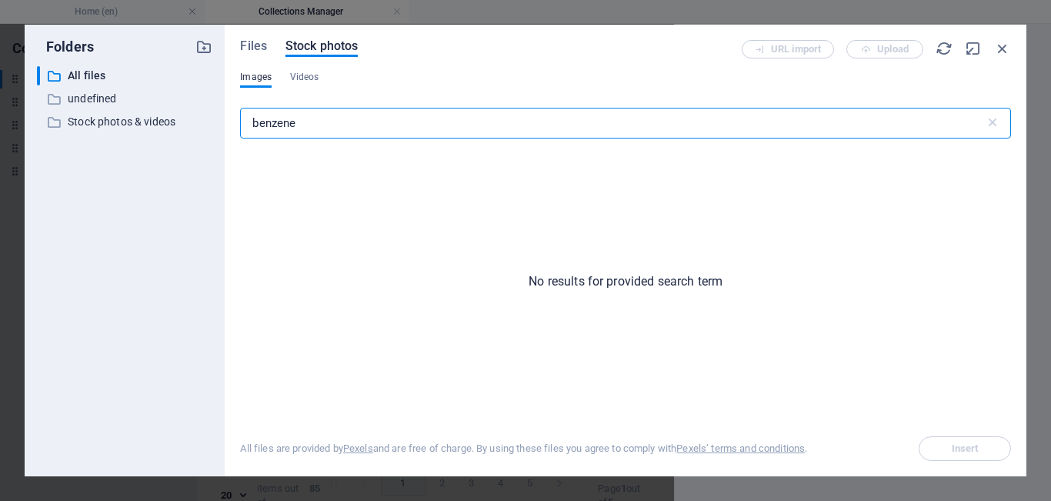
click at [288, 112] on input "benzene" at bounding box center [612, 123] width 744 height 31
click at [319, 120] on input "benzene" at bounding box center [612, 123] width 744 height 31
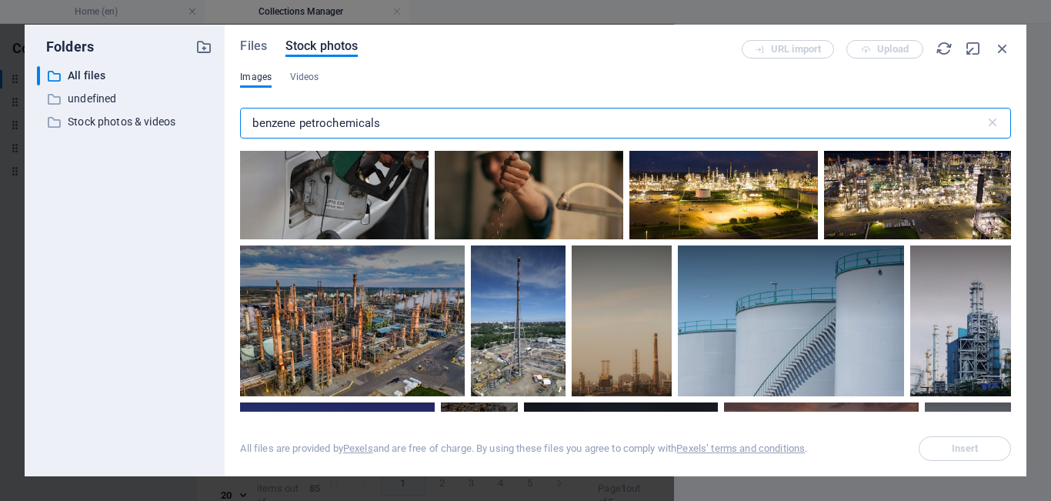
scroll to position [1603, 0]
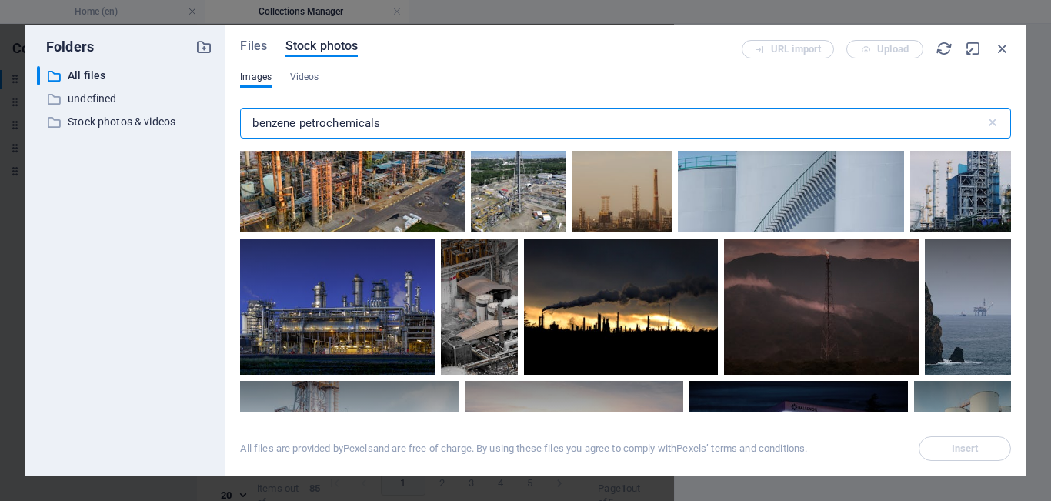
type input "benzene petrochemicals"
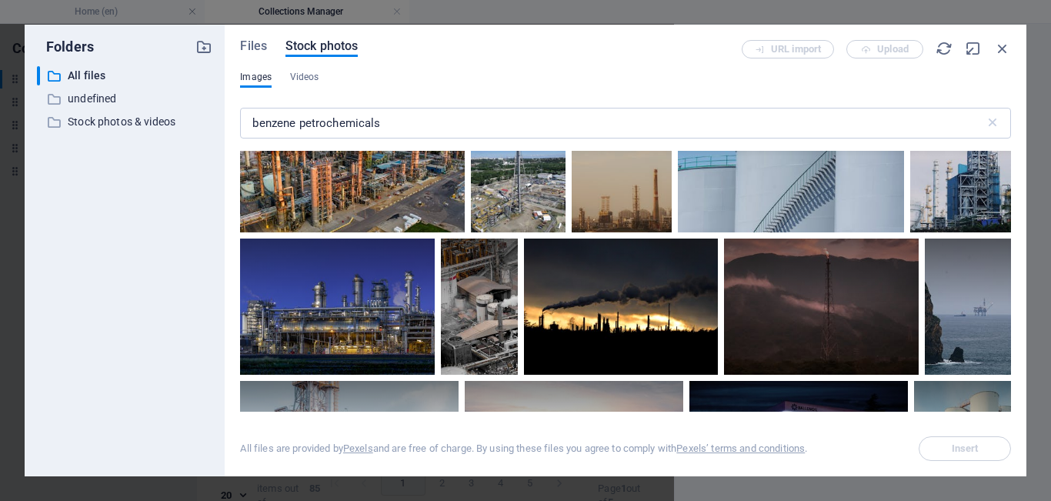
click at [1008, 263] on div "Files Stock photos URL import Upload Images Videos benzene petrochemicals ​ All…" at bounding box center [626, 251] width 802 height 452
